Goal: Participate in discussion: Engage in conversation with other users on a specific topic

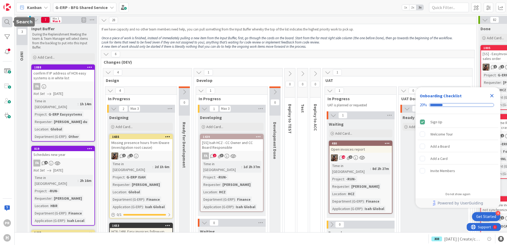
click at [8, 19] on div at bounding box center [7, 22] width 11 height 11
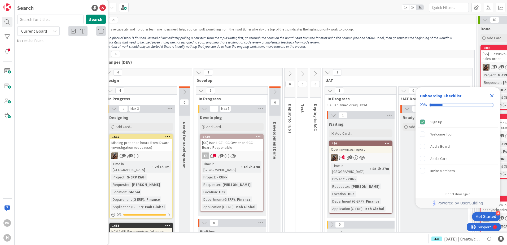
click at [45, 30] on span "Current Board" at bounding box center [34, 30] width 26 height 5
click at [47, 52] on span "All Boards" at bounding box center [47, 53] width 55 height 8
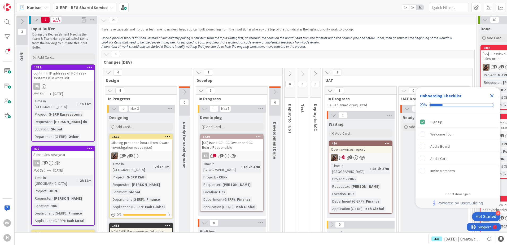
click at [84, 10] on b "G-ERP - BFG Shared Service" at bounding box center [81, 7] width 52 height 5
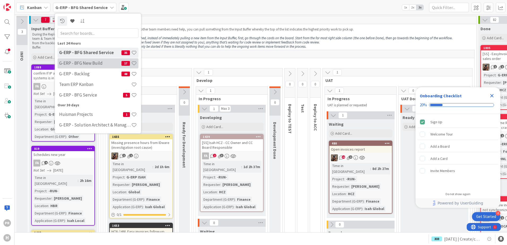
click at [95, 64] on h4 "G-ERP - BFG New Build" at bounding box center [90, 62] width 62 height 5
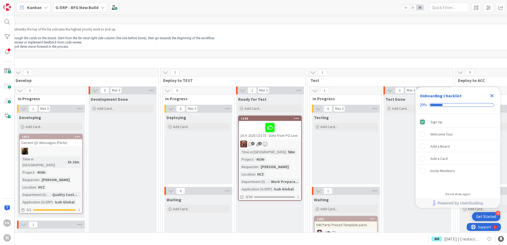
scroll to position [0, 297]
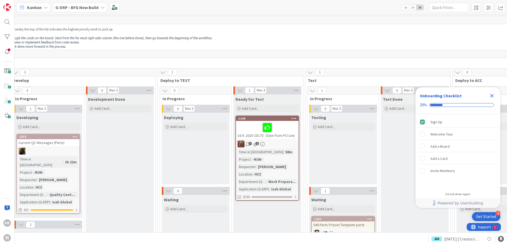
click at [281, 138] on div "16.9 .2025 CD173 - Date from PO Line" at bounding box center [267, 130] width 63 height 18
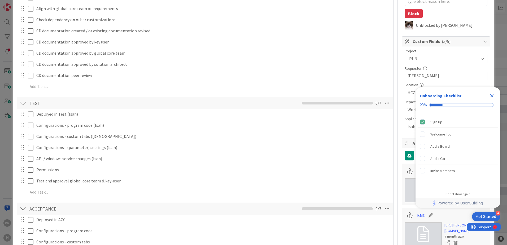
type textarea "x"
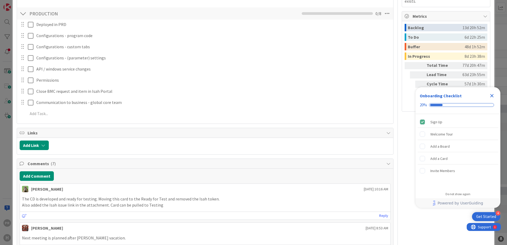
scroll to position [477, 0]
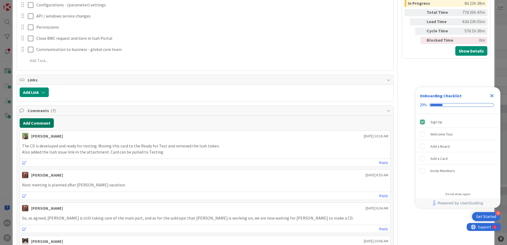
click at [47, 124] on button "Add Comment" at bounding box center [37, 123] width 34 height 10
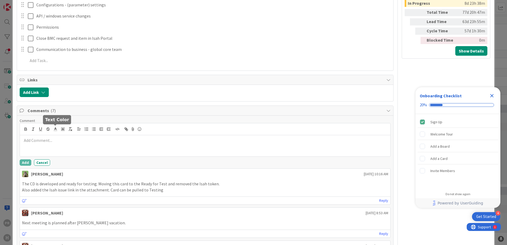
click at [58, 139] on p at bounding box center [205, 140] width 366 height 6
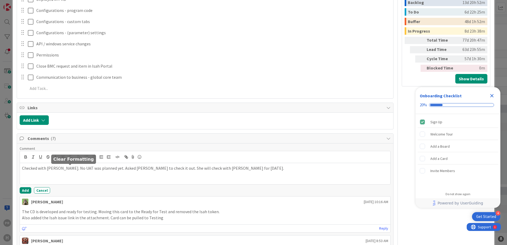
scroll to position [451, 0]
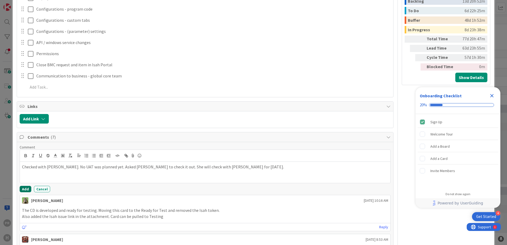
click at [29, 189] on button "Add" at bounding box center [26, 189] width 12 height 6
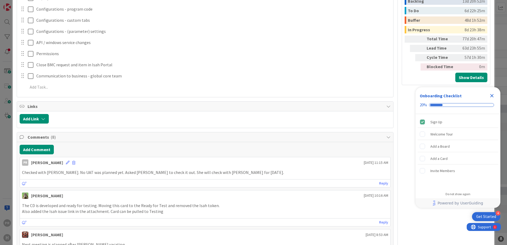
type textarea "x"
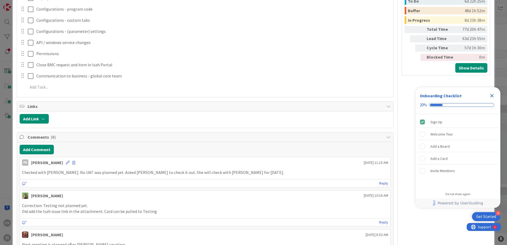
scroll to position [318, 0]
